Goal: Find contact information: Find contact information

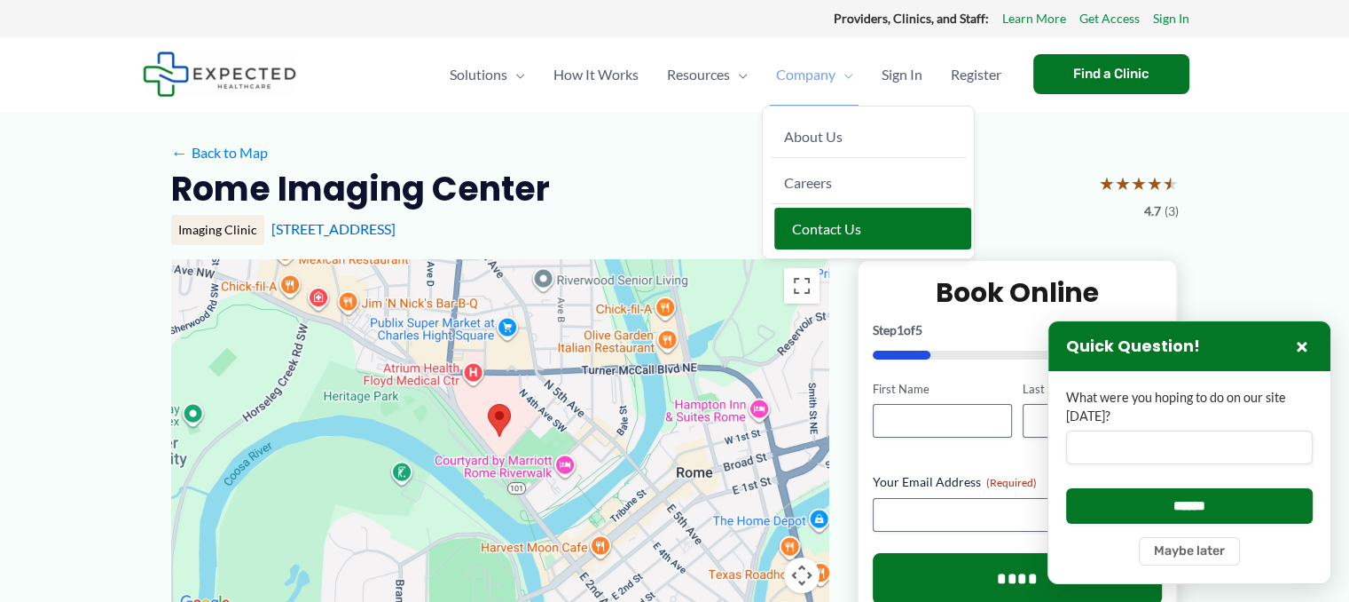
click at [798, 235] on span "Contact Us" at bounding box center [826, 228] width 69 height 17
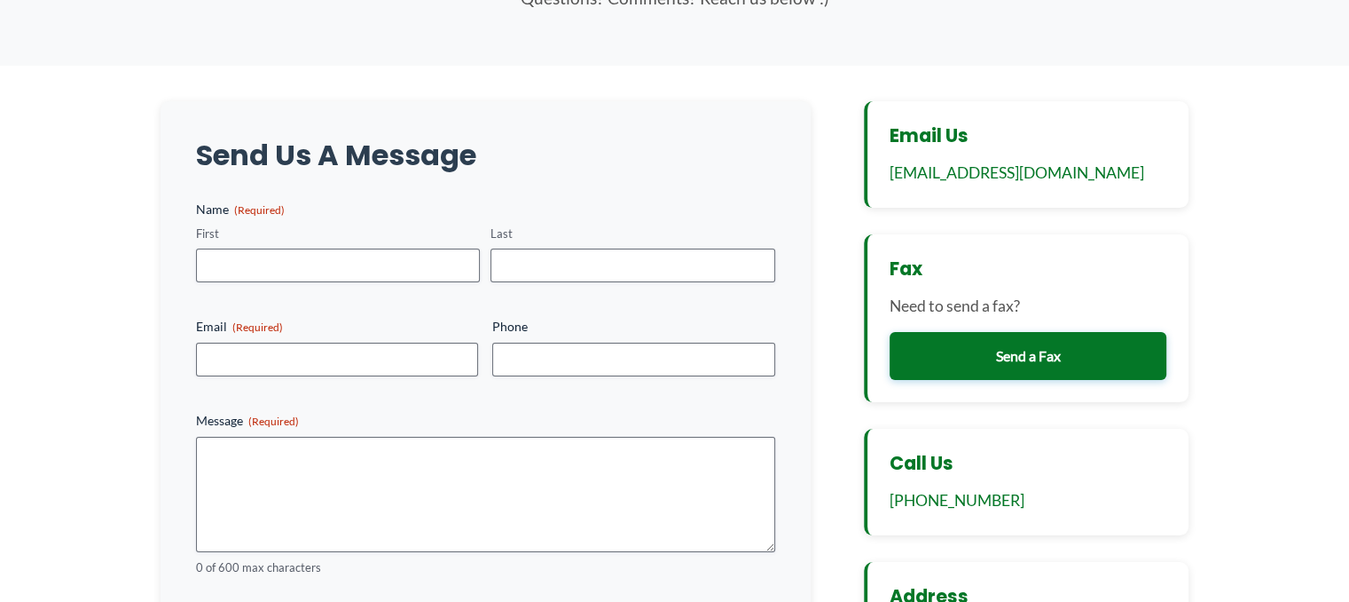
scroll to position [355, 0]
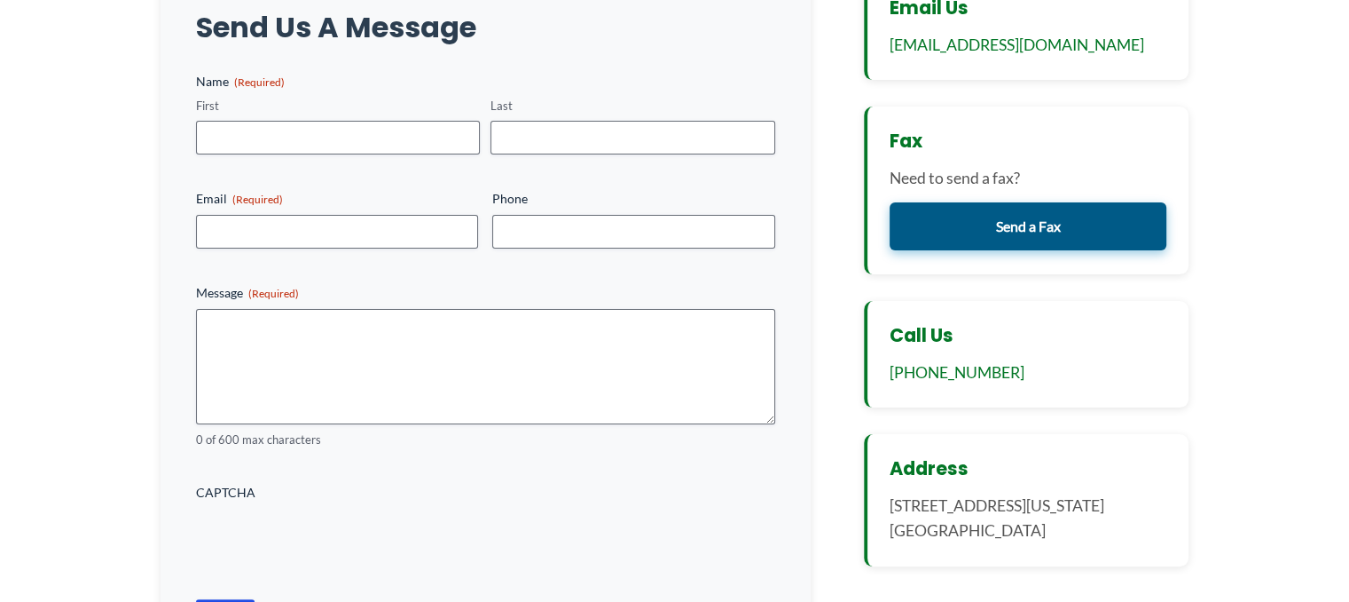
click at [1013, 235] on link "Send a Fax" at bounding box center [1029, 226] width 278 height 48
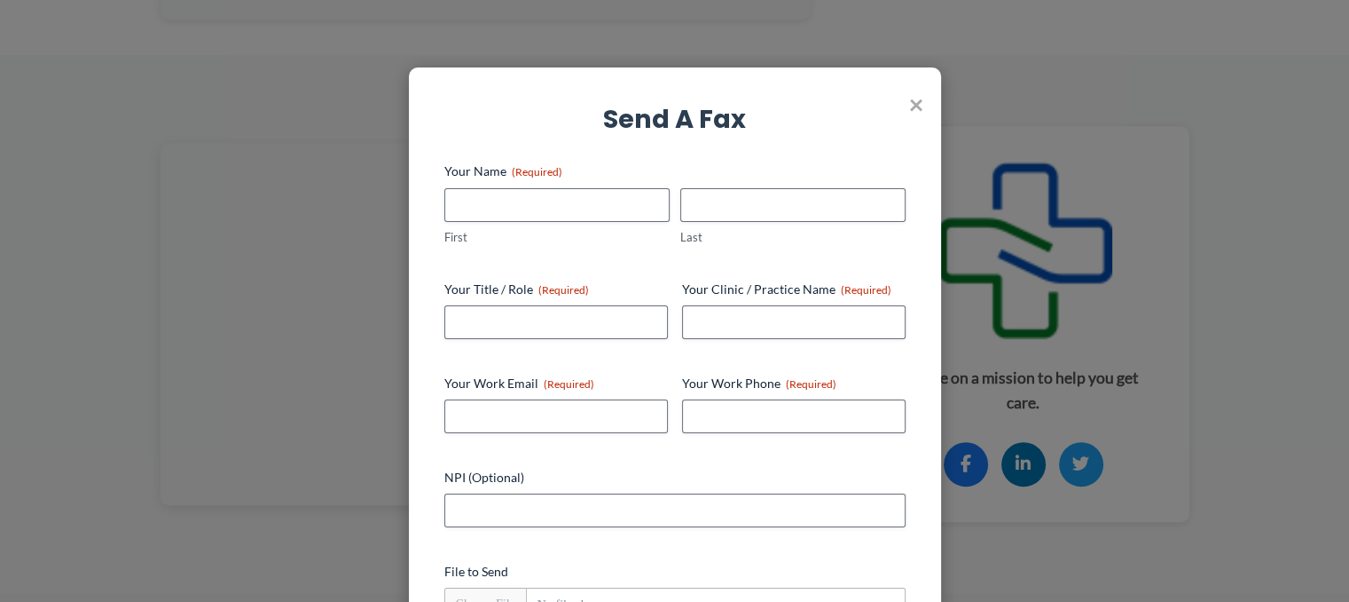
scroll to position [1065, 0]
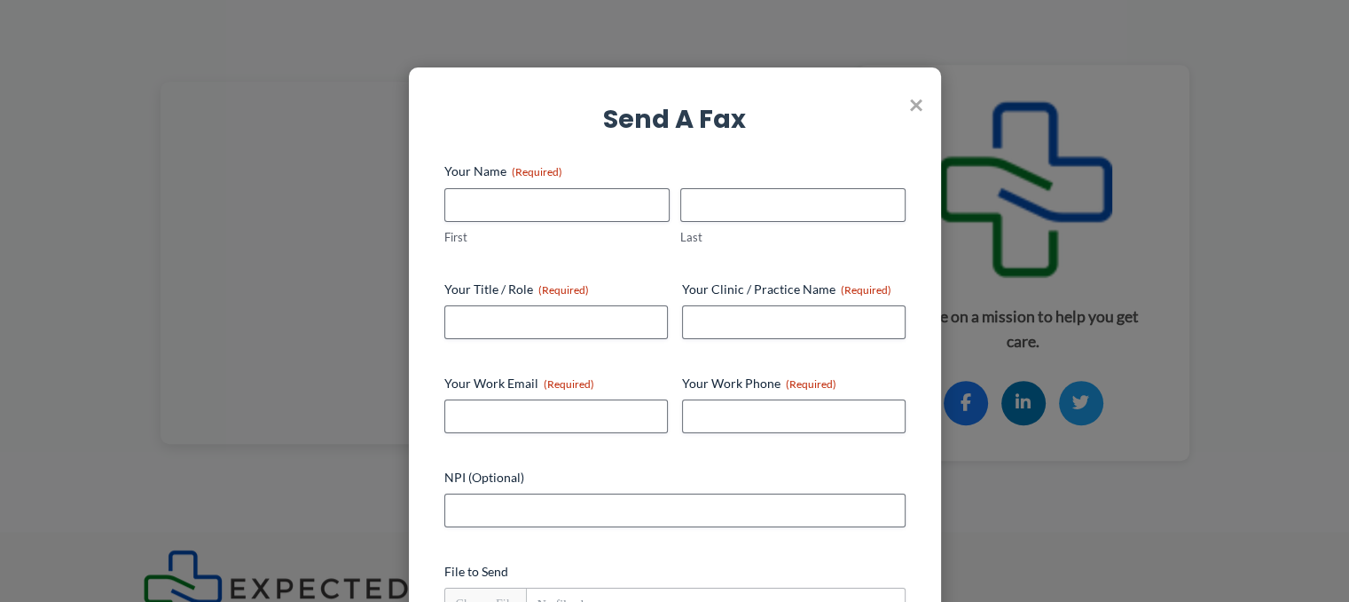
click at [902, 106] on h3 "Send a Fax" at bounding box center [674, 119] width 461 height 33
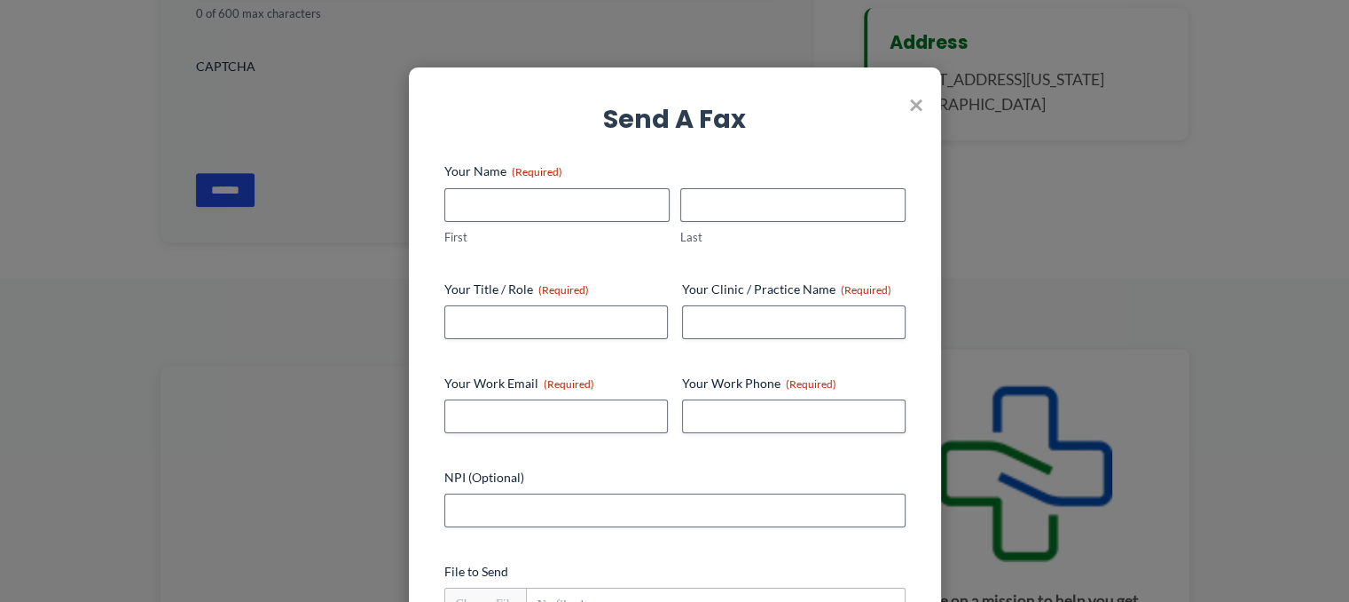
scroll to position [710, 0]
